Goal: Information Seeking & Learning: Learn about a topic

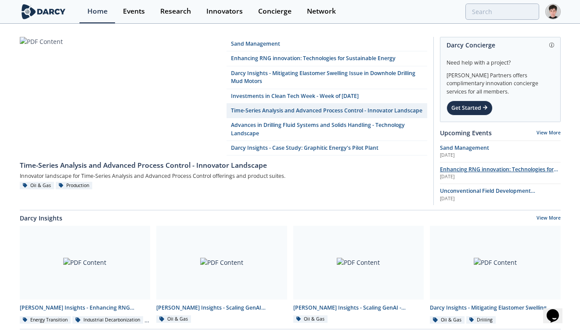
click at [452, 171] on span "Enhancing RNG innovation: Technologies for Sustainable Energy" at bounding box center [499, 173] width 118 height 15
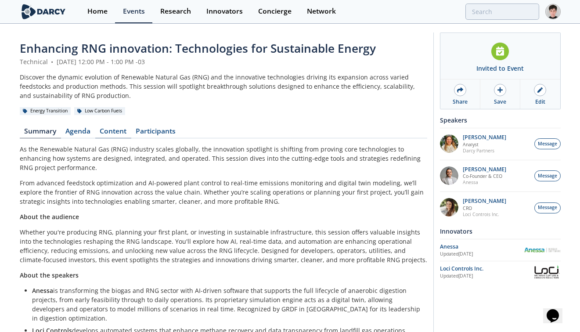
click at [107, 132] on link "Content" at bounding box center [113, 133] width 36 height 11
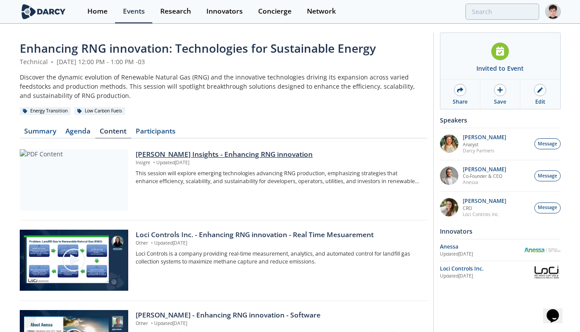
click at [153, 156] on div "[PERSON_NAME] Insights - Enhancing RNG innovation" at bounding box center [278, 154] width 285 height 11
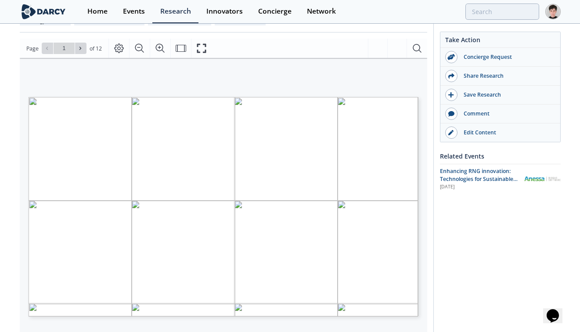
scroll to position [113, 0]
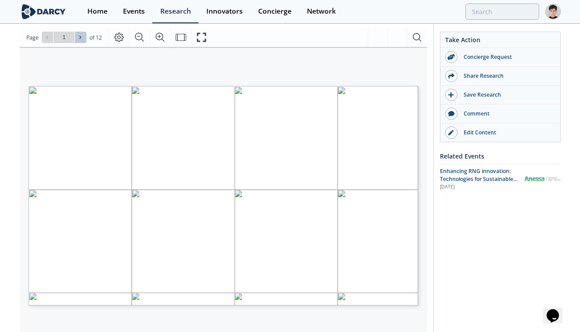
click at [82, 36] on icon at bounding box center [80, 37] width 5 height 5
type input "2"
click at [82, 36] on icon at bounding box center [80, 37] width 5 height 5
type input "3"
click at [82, 36] on icon at bounding box center [80, 37] width 5 height 5
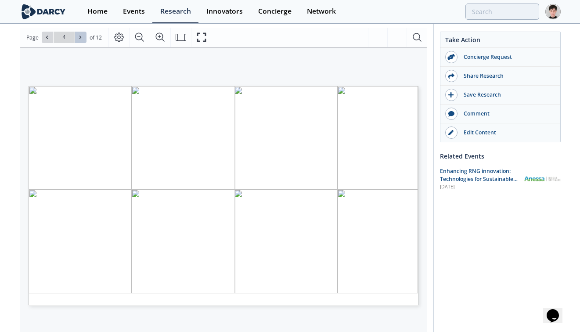
type input "5"
click at [82, 36] on icon at bounding box center [80, 37] width 5 height 5
type input "7"
click at [82, 36] on icon at bounding box center [80, 37] width 5 height 5
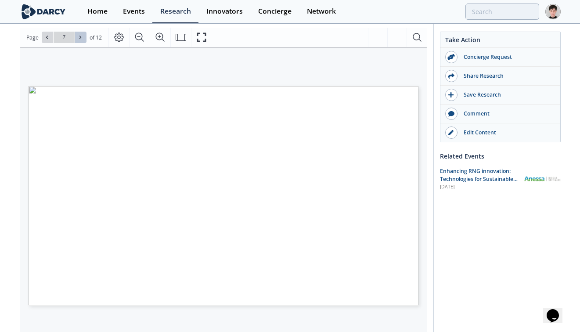
type input "8"
click at [82, 36] on icon at bounding box center [80, 37] width 5 height 5
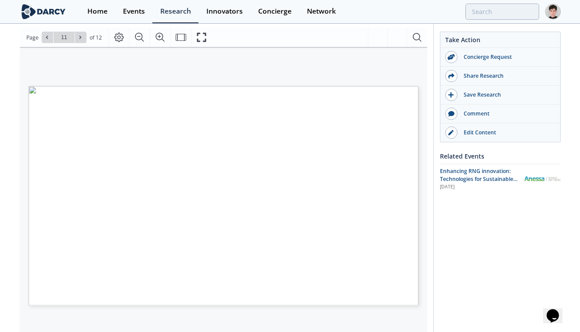
type input "12"
click at [82, 36] on div "Go to Page 12" at bounding box center [64, 37] width 45 height 11
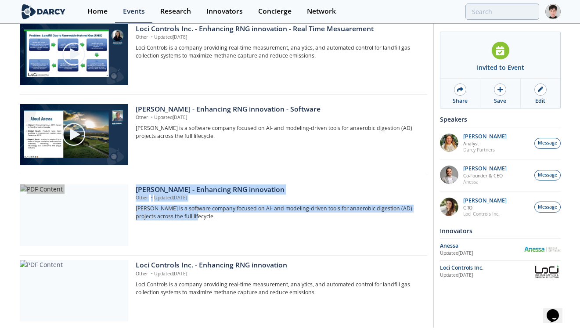
scroll to position [200, 0]
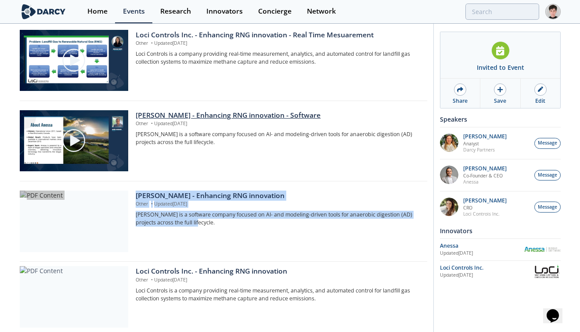
click at [37, 138] on div at bounding box center [74, 140] width 98 height 49
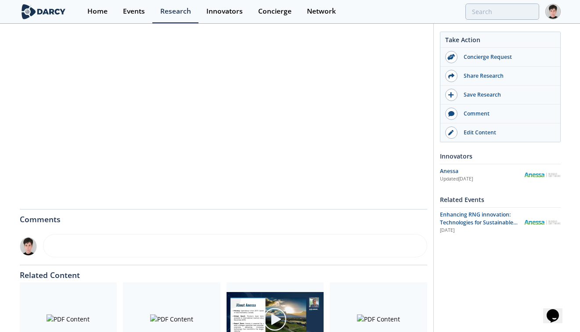
scroll to position [193, 0]
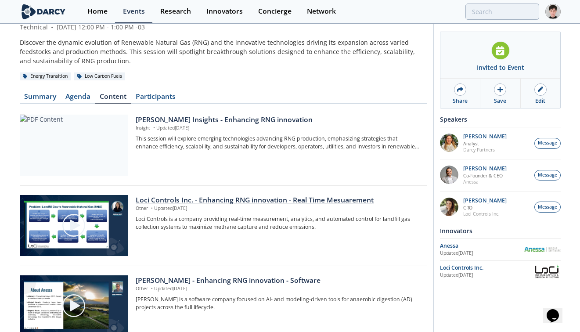
scroll to position [35, 0]
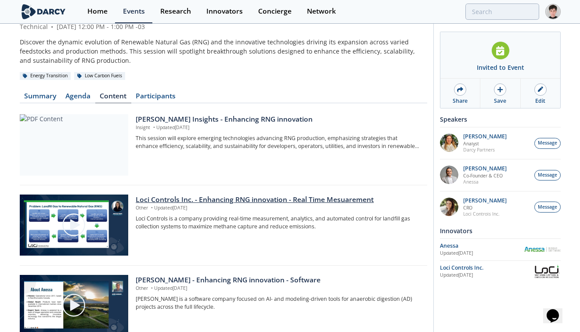
click at [108, 238] on div at bounding box center [74, 224] width 98 height 49
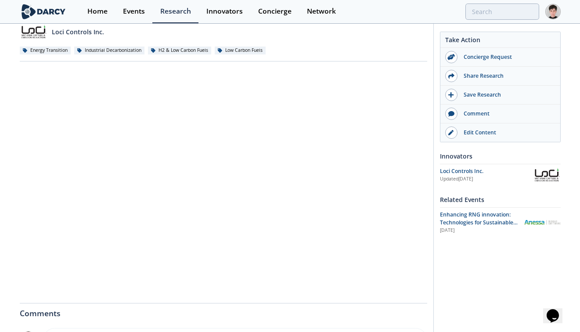
scroll to position [77, 0]
